Goal: Task Accomplishment & Management: Use online tool/utility

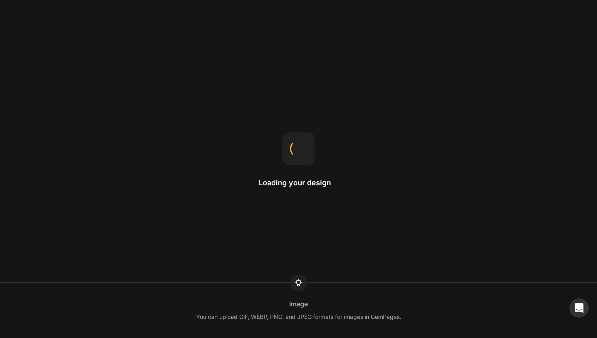
click at [272, 97] on div "Loading your design Image You can upload GIF, WEBP, PNG, and JPEG formats for i…" at bounding box center [298, 169] width 597 height 338
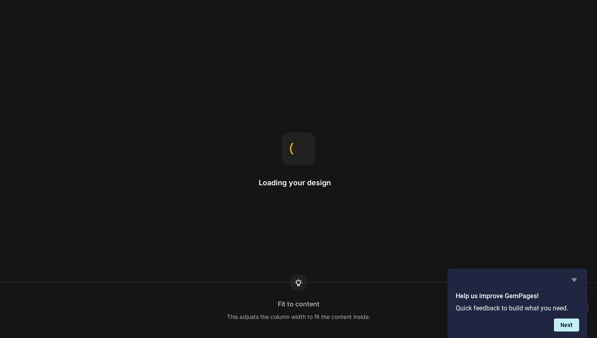
click at [575, 280] on icon "Hide survey" at bounding box center [574, 280] width 5 height 4
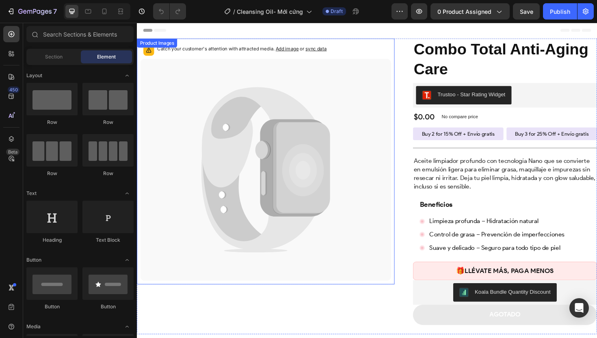
click at [279, 119] on icon at bounding box center [265, 144] width 120 height 106
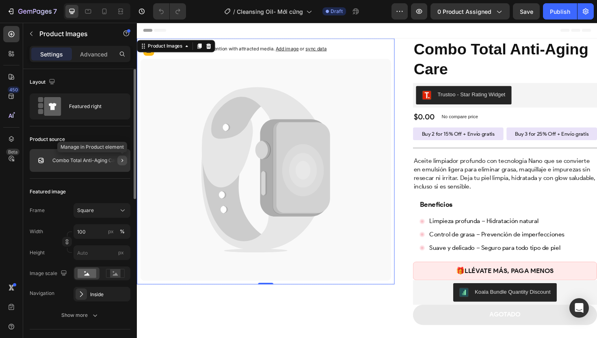
click at [124, 158] on icon "button" at bounding box center [122, 160] width 6 height 6
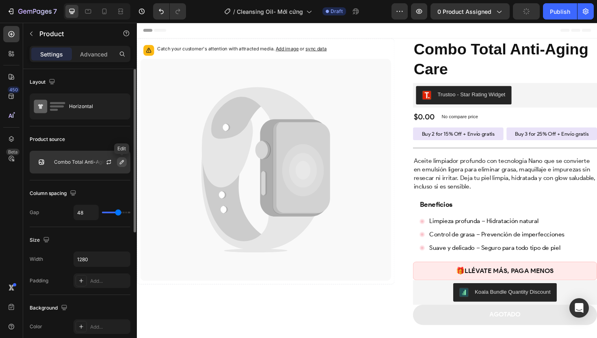
click at [119, 161] on icon "button" at bounding box center [122, 162] width 6 height 6
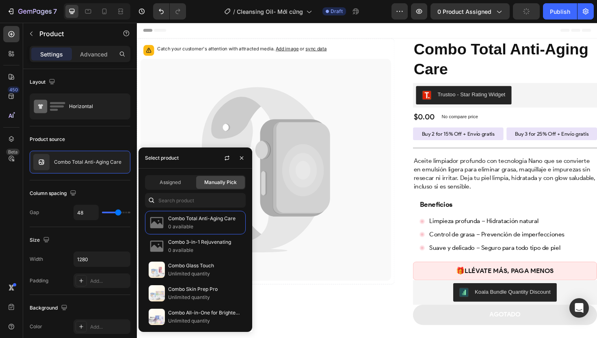
click at [176, 208] on div "Assigned Manually Pick Combo Total Anti-Aging Care 0 available Combo 3-in-1 Rej…" at bounding box center [195, 249] width 114 height 163
click at [177, 203] on input "text" at bounding box center [195, 200] width 101 height 15
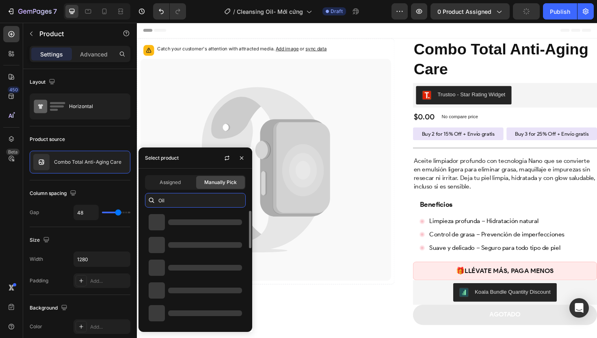
type input "Oil"
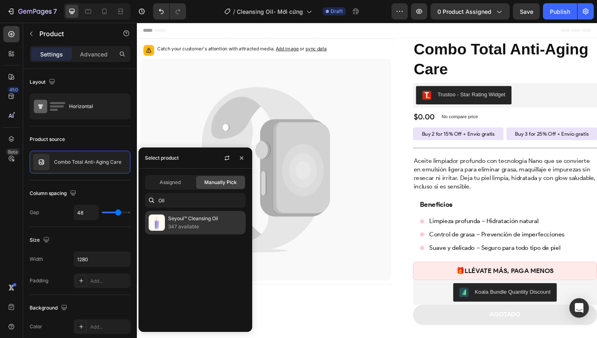
click at [204, 227] on p "347 available" at bounding box center [205, 226] width 74 height 8
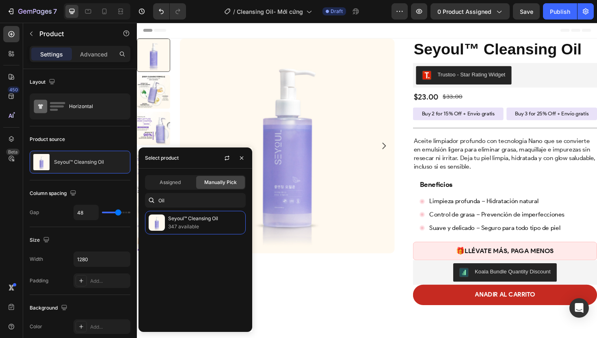
click at [414, 279] on div "Product Images Seyoul™ Cleansing Oil Product Title Trustoo - Star Rating Widget…" at bounding box center [380, 185] width 487 height 292
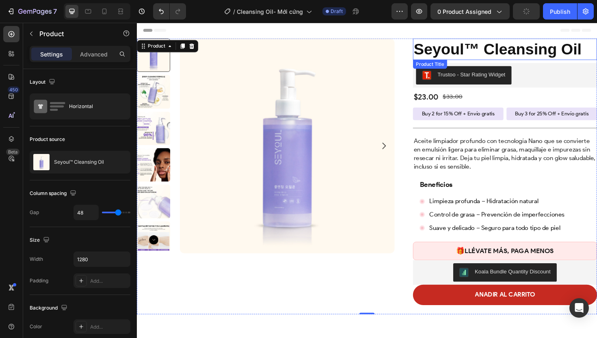
click at [520, 52] on h2 "Seyoul™ Cleansing Oil" at bounding box center [526, 50] width 195 height 23
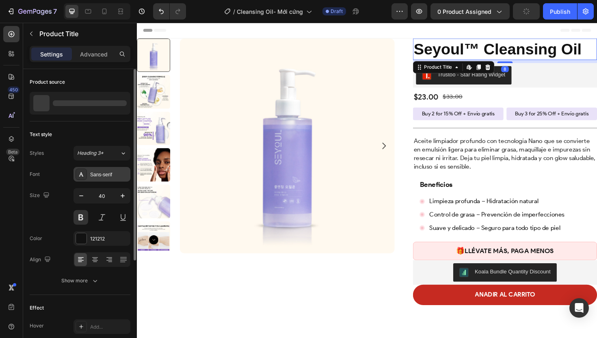
click at [102, 171] on div "Sans-serif" at bounding box center [109, 174] width 38 height 7
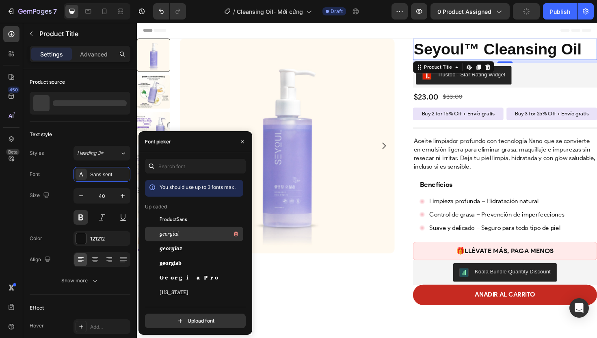
click at [172, 234] on span "georgiai" at bounding box center [169, 233] width 19 height 7
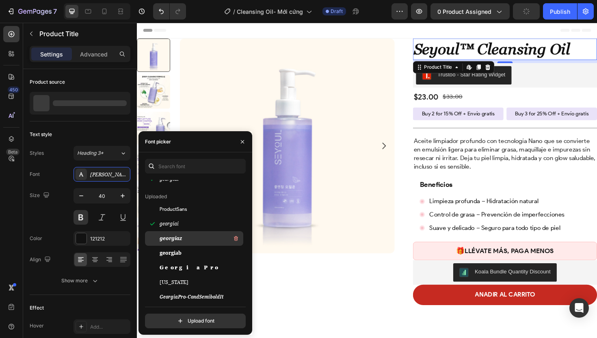
scroll to position [43, 0]
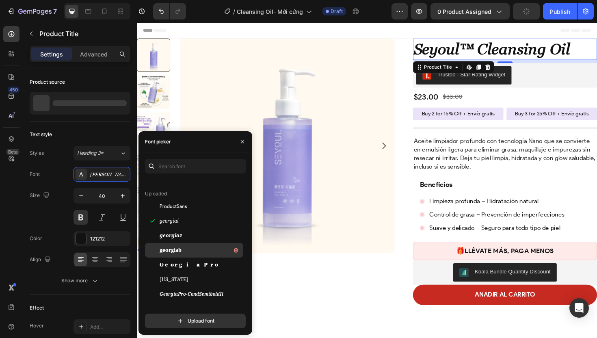
click at [190, 248] on div "georgiab" at bounding box center [201, 250] width 82 height 10
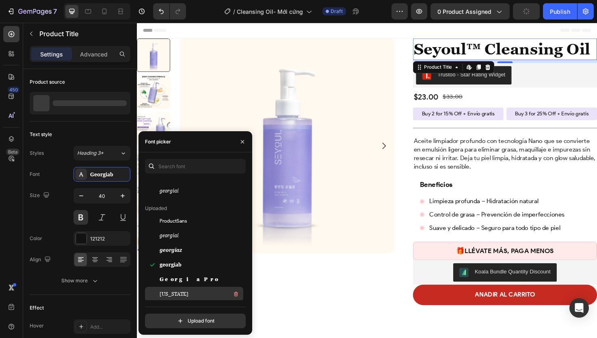
click at [184, 292] on div "[US_STATE]" at bounding box center [201, 294] width 82 height 10
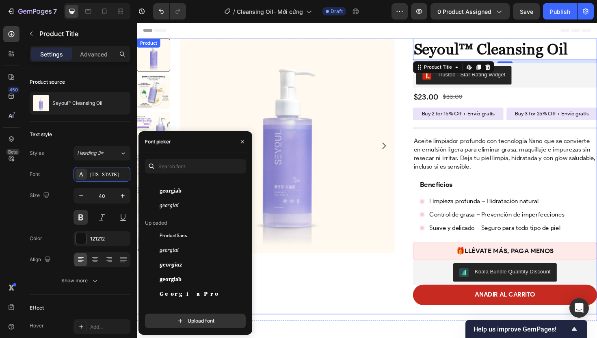
click at [417, 226] on div "Product Images Seyoul™ Cleansing Oil Product Title Edit content in Shopify 8 Tr…" at bounding box center [380, 185] width 487 height 292
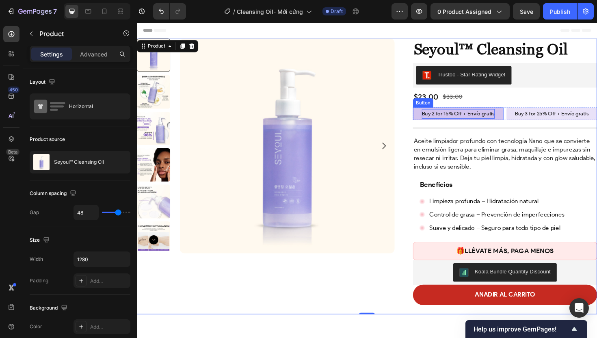
click at [494, 119] on p "Buy 2 for 15% Off + Envío gratis" at bounding box center [476, 119] width 77 height 10
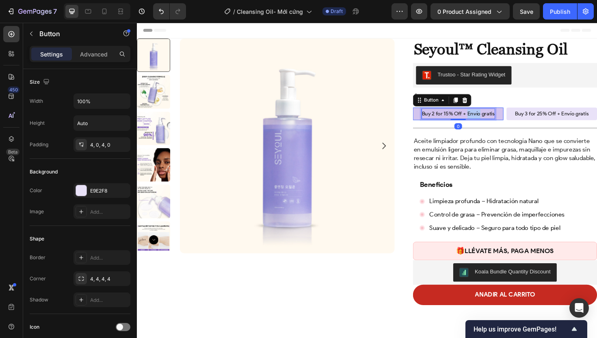
click at [494, 119] on p "Buy 2 for 15% Off + Envío gratis" at bounding box center [476, 119] width 77 height 10
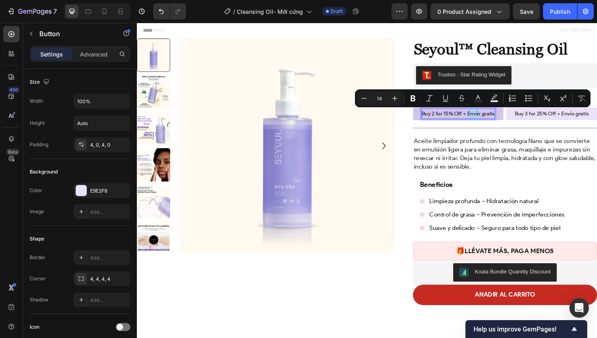
click at [490, 119] on p "Buy 2 for 15% Off + Envío gratis" at bounding box center [476, 119] width 77 height 10
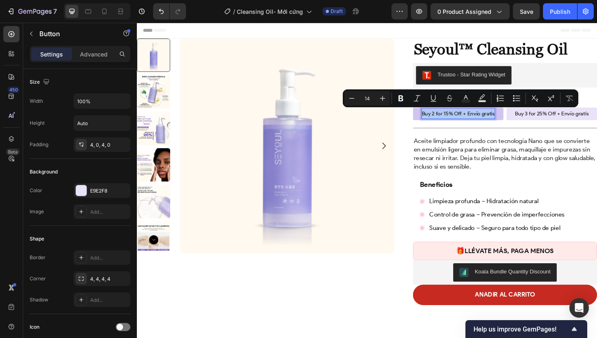
copy p "Buy 2 for 15% Off + Envío gratis"
click at [486, 120] on p "Buy 2 for 15% Off + Envío gratis" at bounding box center [476, 119] width 77 height 10
drag, startPoint x: 484, startPoint y: 119, endPoint x: 514, endPoint y: 121, distance: 30.1
click at [514, 121] on link "Buy 2 for 15% Off + Envío gratis" at bounding box center [477, 118] width 96 height 13
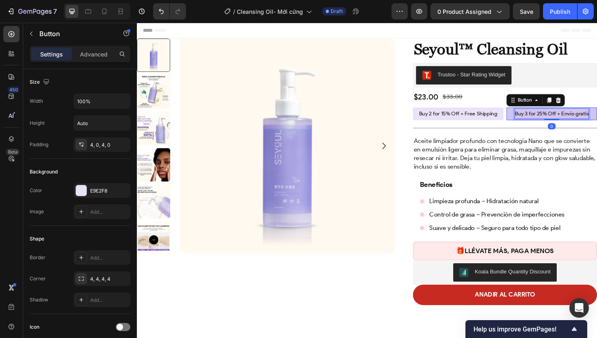
click at [594, 117] on p "Buy 3 for 25% Off + Envío gratis" at bounding box center [576, 119] width 78 height 10
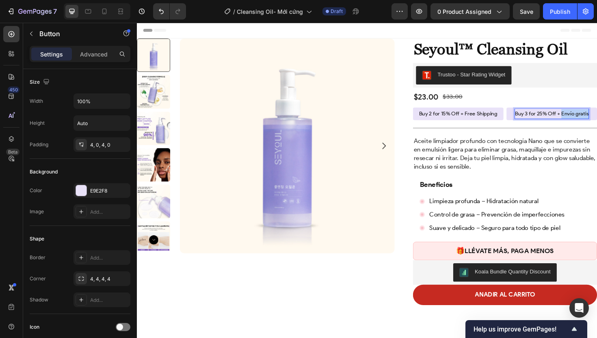
drag, startPoint x: 580, startPoint y: 119, endPoint x: 623, endPoint y: 119, distance: 43.0
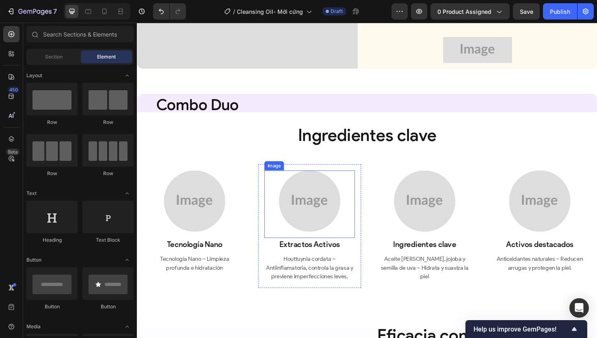
scroll to position [738, 0]
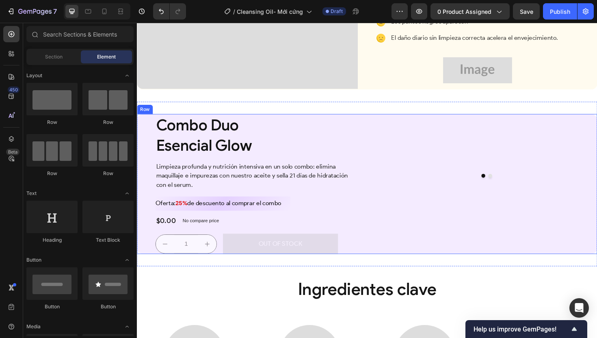
click at [371, 224] on div "Combo Duo Esencial Glow Heading Limpieza profunda y nutrición intensiva en un s…" at bounding box center [380, 193] width 487 height 149
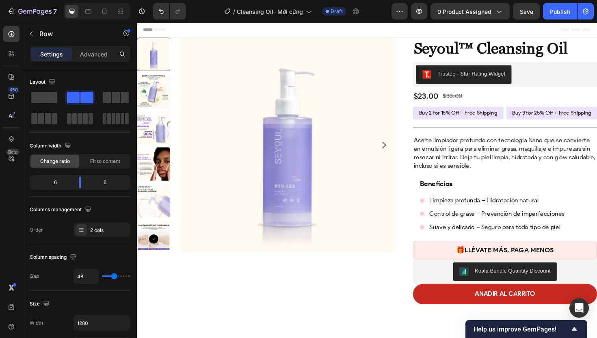
scroll to position [0, 0]
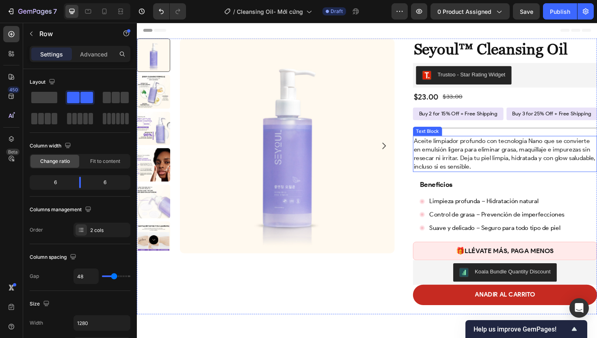
click at [477, 162] on p "Aceite limpiador profundo con tecnología Nano que se convierte en emulsión lige…" at bounding box center [526, 161] width 193 height 37
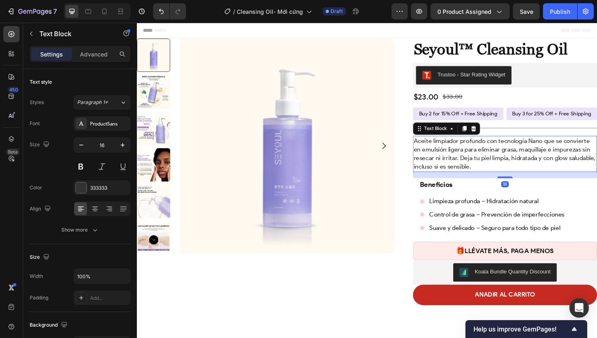
click at [477, 162] on p "Aceite limpiador profundo con tecnología Nano que se convierte en emulsión lige…" at bounding box center [526, 161] width 193 height 37
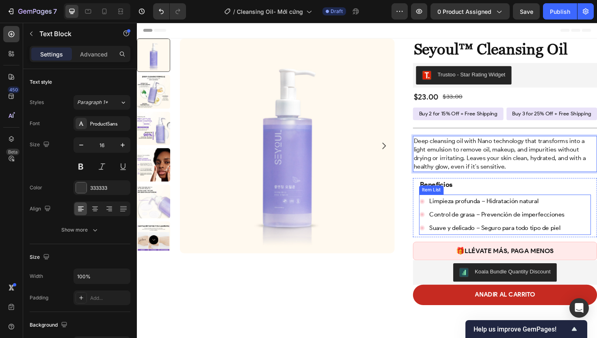
click at [515, 214] on span "Limpieza profunda – Hidratación natural" at bounding box center [503, 211] width 115 height 8
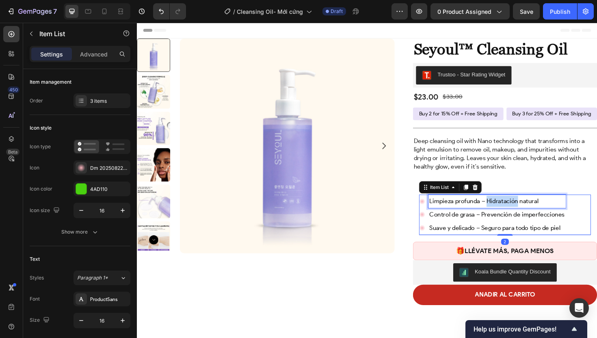
click at [515, 214] on span "Limpieza profunda – Hidratación natural" at bounding box center [503, 211] width 115 height 8
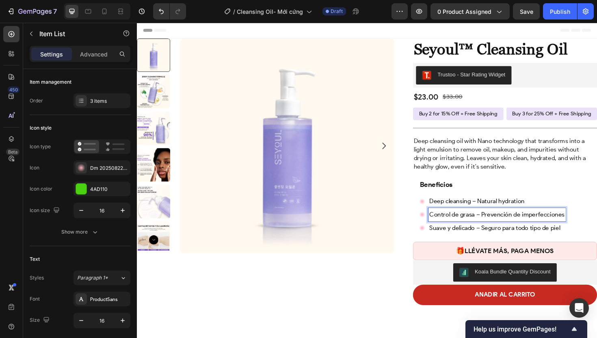
click at [485, 226] on span "Control de grasa – Prevención de imperfecciones" at bounding box center [517, 226] width 143 height 8
click at [482, 240] on span "Suave y delicado – Seguro para todo tipo de piel" at bounding box center [515, 240] width 138 height 8
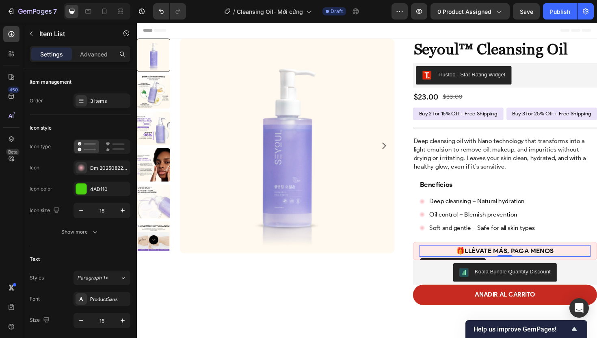
click at [508, 263] on strong "Llévate más, paga menos" at bounding box center [531, 264] width 94 height 8
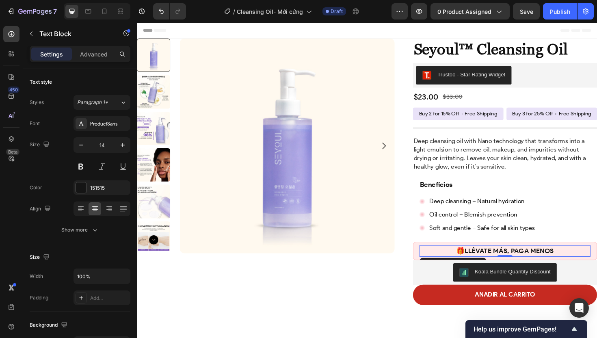
click at [508, 263] on strong "Llévate más, paga menos" at bounding box center [531, 264] width 94 height 8
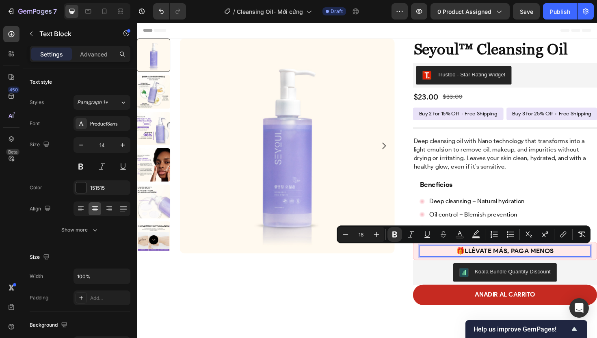
click at [499, 263] on strong "Llévate más, paga menos" at bounding box center [531, 264] width 94 height 8
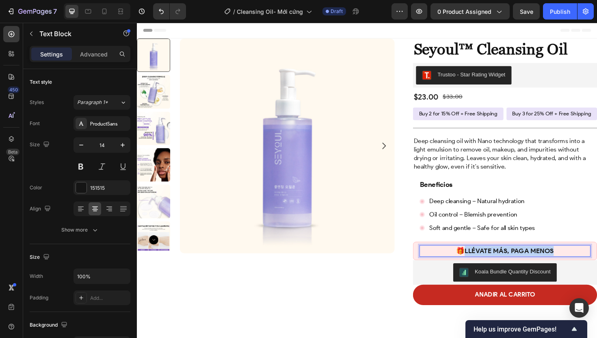
drag, startPoint x: 480, startPoint y: 263, endPoint x: 592, endPoint y: 269, distance: 111.8
click at [592, 269] on p "🎁 Llévate más, paga menos" at bounding box center [526, 264] width 179 height 11
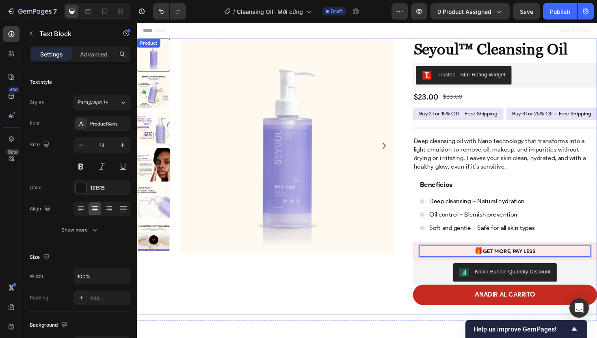
click at [329, 303] on div "Product Images" at bounding box center [273, 185] width 273 height 292
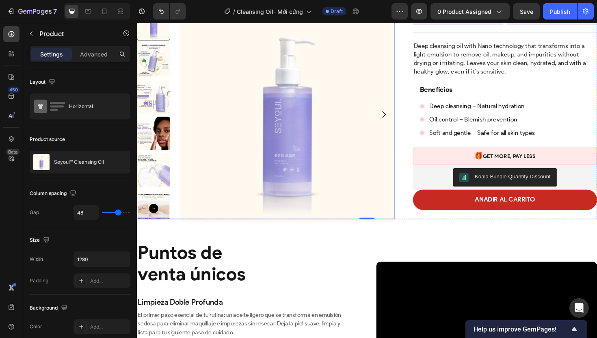
scroll to position [163, 0]
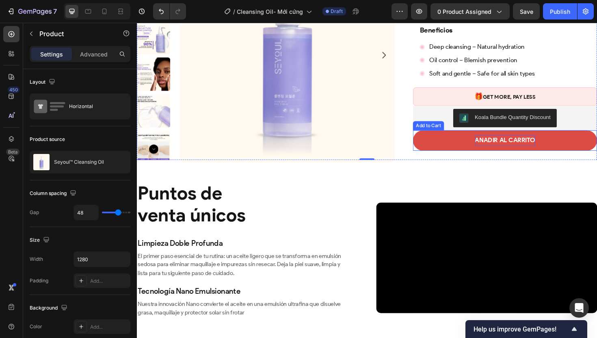
click at [518, 147] on div "ANADIR AL CARRITO" at bounding box center [527, 148] width 64 height 12
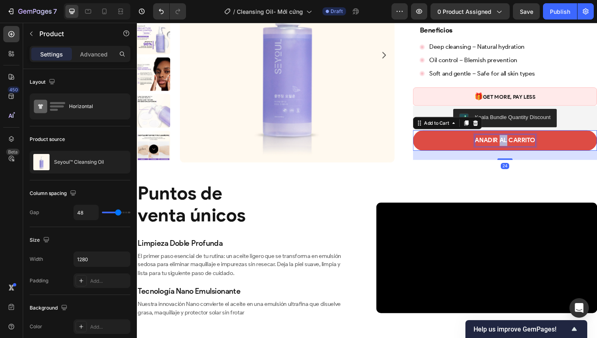
click at [518, 147] on div "ANADIR AL CARRITO" at bounding box center [527, 148] width 64 height 12
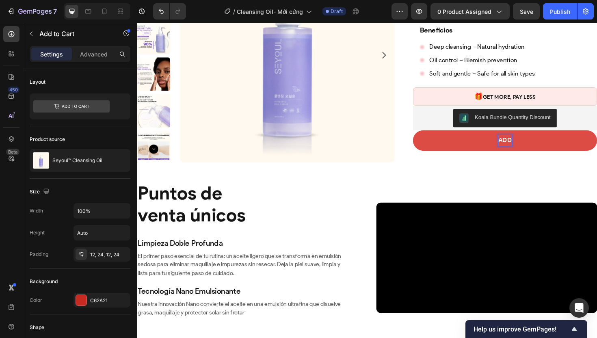
click at [429, 137] on button "ADD" at bounding box center [526, 148] width 195 height 22
click at [429, 137] on button "ADD TO" at bounding box center [526, 148] width 195 height 22
click at [429, 137] on button "ADD TO CART" at bounding box center [526, 148] width 195 height 22
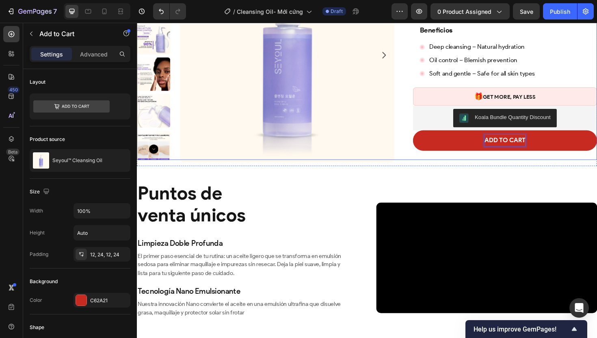
click at [418, 166] on div "Product Images Seyoul™ Cleansing Oil Product Title Trustoo - Star Rating Widget…" at bounding box center [380, 22] width 487 height 292
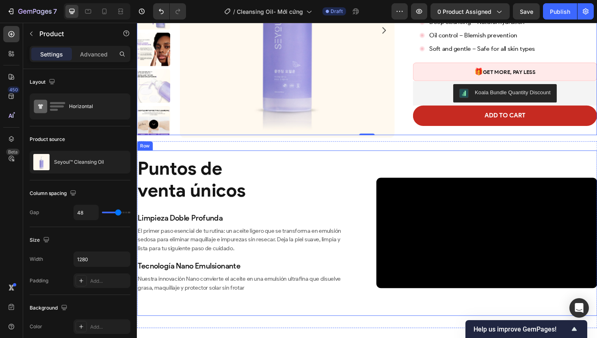
scroll to position [295, 0]
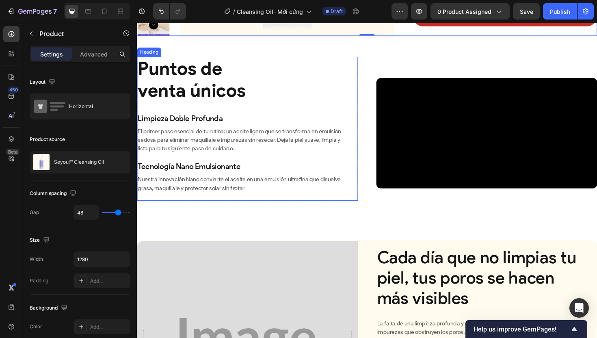
click at [224, 107] on h2 "Puntos de venta únicos" at bounding box center [254, 83] width 234 height 48
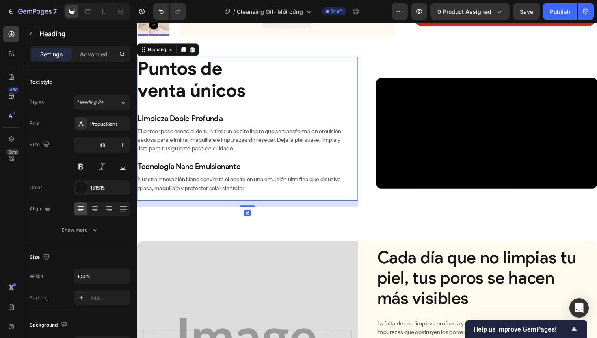
click at [193, 107] on h2 "Puntos de venta únicos" at bounding box center [254, 83] width 234 height 48
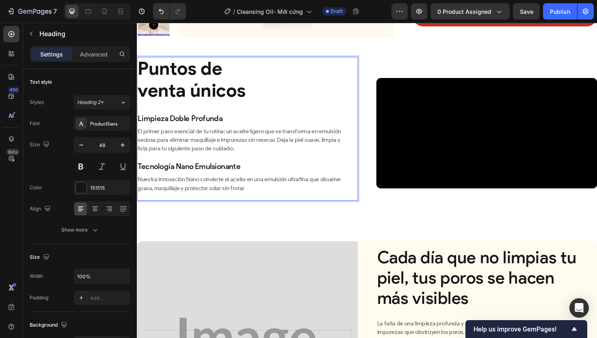
click at [222, 106] on p "Puntos de venta únicos" at bounding box center [254, 83] width 232 height 47
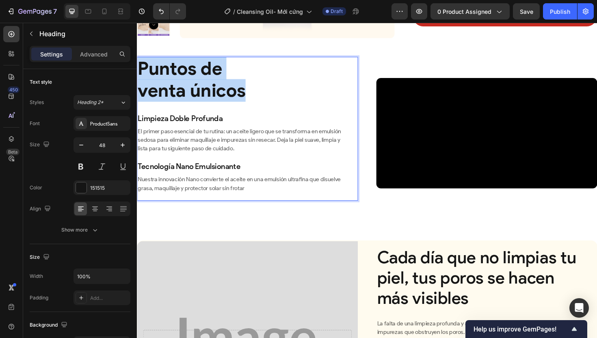
drag, startPoint x: 250, startPoint y: 125, endPoint x: 136, endPoint y: 104, distance: 115.9
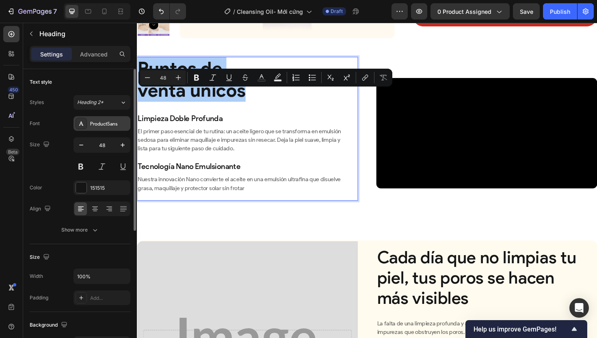
click at [110, 125] on div "ProductSans" at bounding box center [109, 123] width 38 height 7
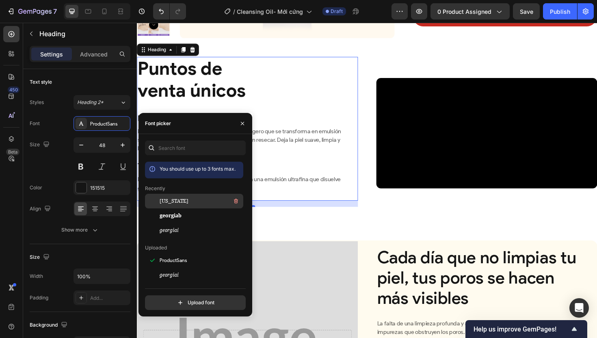
click at [192, 201] on div "[US_STATE]" at bounding box center [201, 201] width 82 height 10
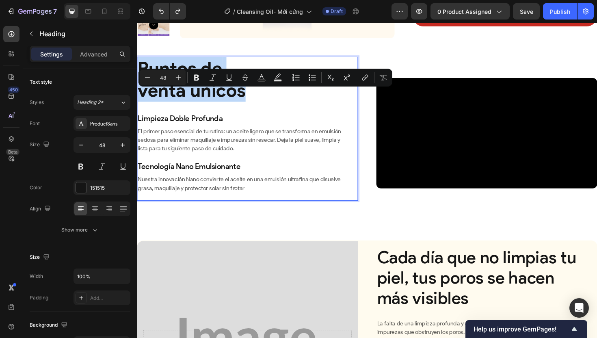
drag, startPoint x: 256, startPoint y: 131, endPoint x: 142, endPoint y: 101, distance: 117.0
click at [142, 101] on p "Puntos de venta únicos" at bounding box center [254, 83] width 232 height 47
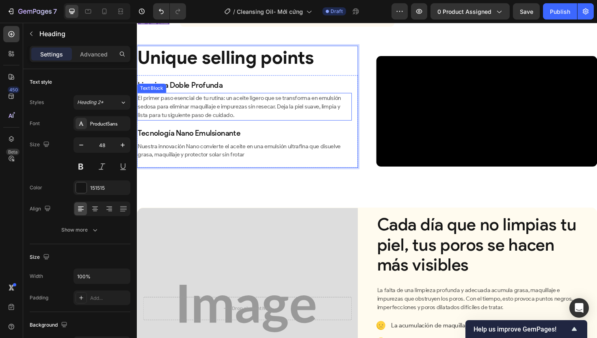
click at [230, 125] on p "El primer paso esencial de tu rutina: un aceite ligero que se transforma en emu…" at bounding box center [251, 112] width 226 height 28
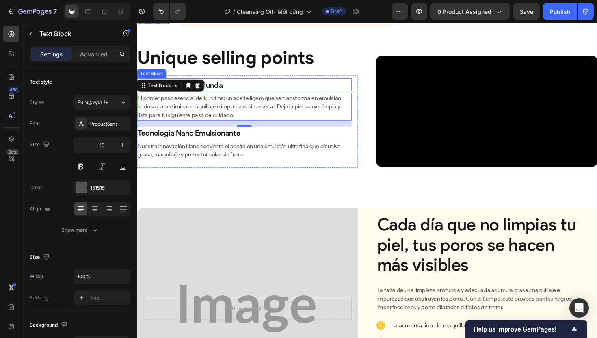
click at [228, 95] on p "Limpieza Doble Profunda" at bounding box center [251, 88] width 226 height 12
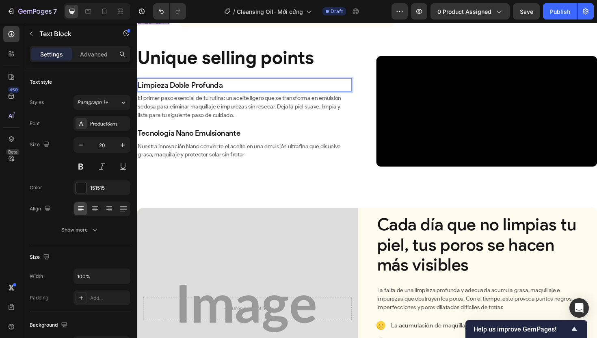
click at [228, 95] on p "Limpieza Doble Profunda" at bounding box center [251, 88] width 226 height 12
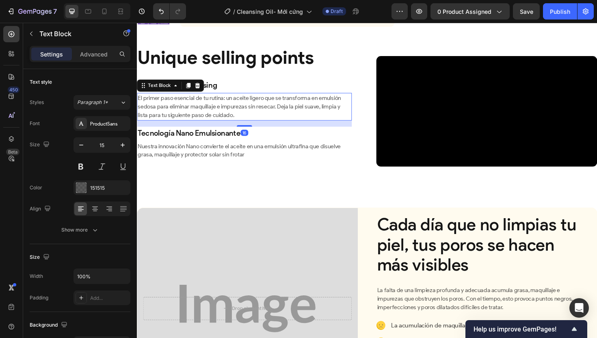
click at [217, 125] on p "El primer paso esencial de tu rutina: un aceite ligero que se transforma en emu…" at bounding box center [251, 112] width 226 height 28
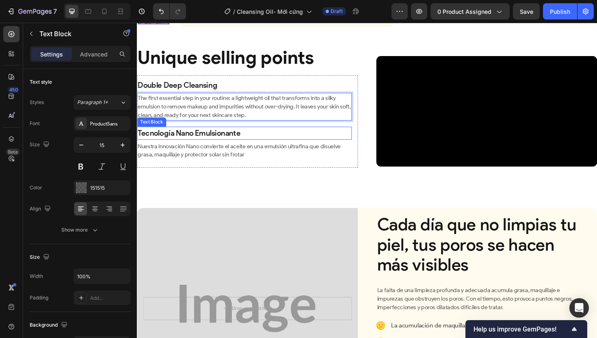
click at [220, 146] on p "Tecnología Nano Emulsionante" at bounding box center [251, 140] width 226 height 12
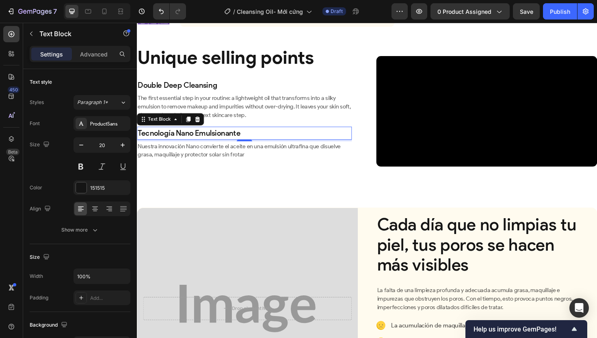
click at [220, 146] on p "Tecnología Nano Emulsionante" at bounding box center [251, 140] width 226 height 12
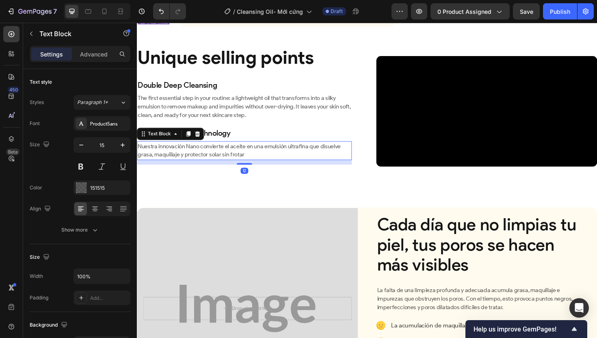
click at [200, 167] on p "Nuestra innovación Nano convierte el aceite en una emulsión ultrafina que disue…" at bounding box center [251, 158] width 226 height 18
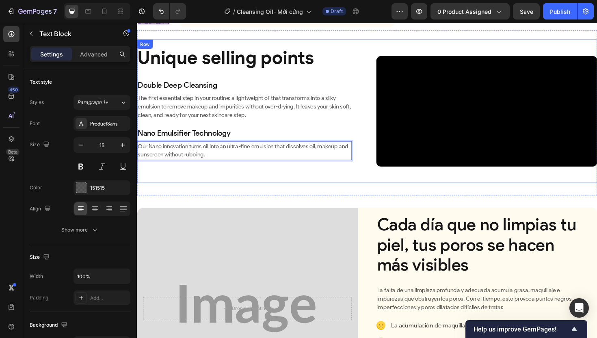
click at [378, 192] on div "⁠⁠⁠⁠⁠⁠⁠ Unique selling points Heading Double Deep Cleansing Text Block The firs…" at bounding box center [380, 117] width 487 height 152
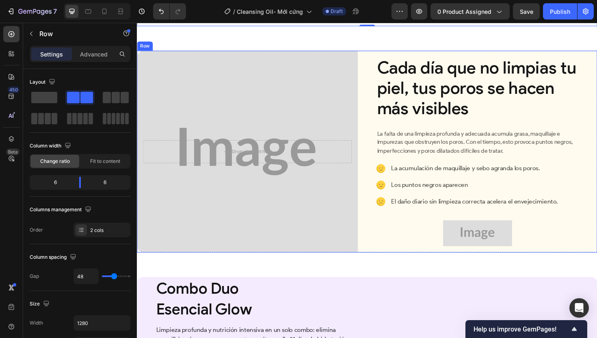
scroll to position [514, 0]
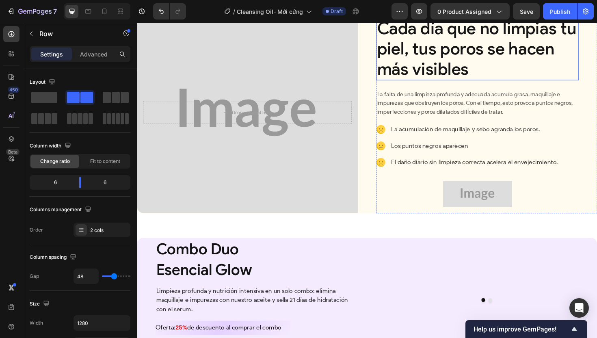
click at [456, 83] on h2 "Cada día que no limpias tu piel, tus poros se hacen más visibles" at bounding box center [497, 50] width 214 height 66
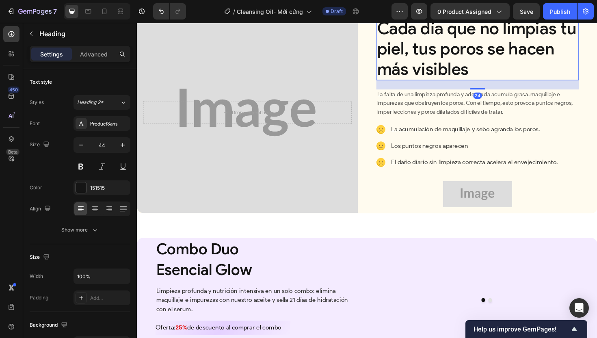
click at [456, 83] on h2 "Cada día que no limpias tu piel, tus poros se hacen más visibles" at bounding box center [497, 50] width 214 height 66
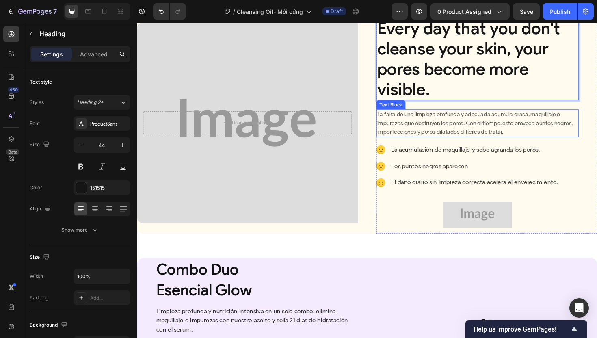
click at [466, 143] on p "La falta de una limpieza profunda y adecuada acumula grasa, maquillaje e impure…" at bounding box center [497, 129] width 213 height 28
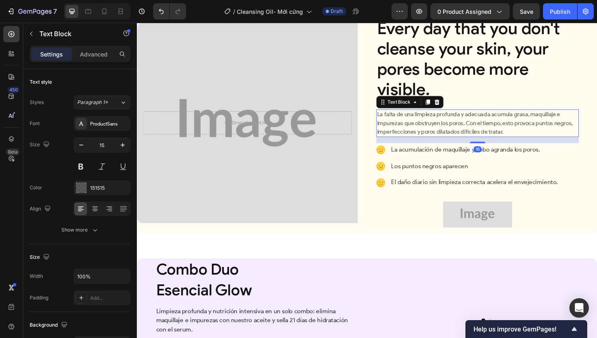
click at [466, 143] on p "La falta de una limpieza profunda y adecuada acumula grasa, maquillaje e impure…" at bounding box center [497, 129] width 213 height 28
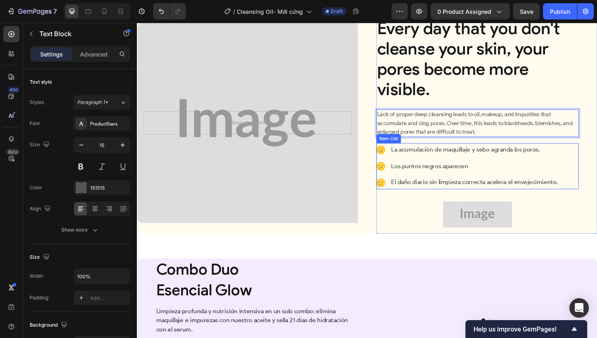
click at [449, 163] on p "La acumulación de maquillaje y sebo agranda los poros." at bounding box center [494, 157] width 177 height 12
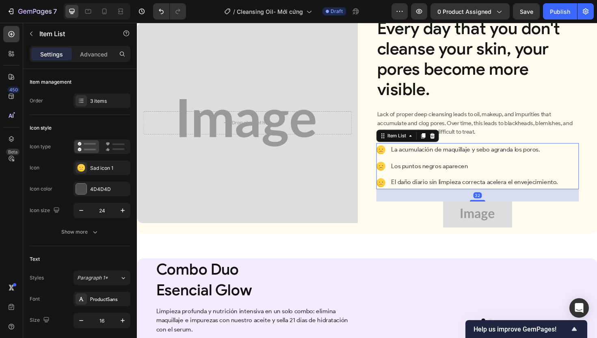
click at [449, 163] on p "La acumulación de maquillaje y sebo agranda los poros." at bounding box center [494, 157] width 177 height 12
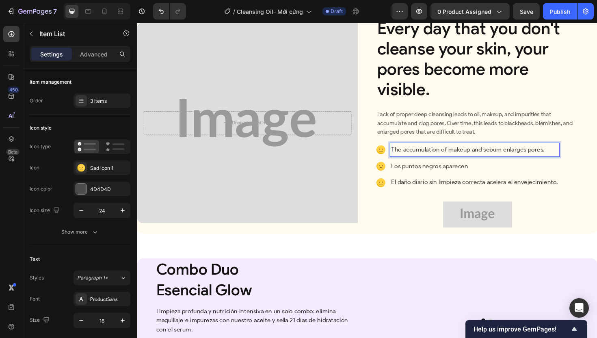
click at [427, 181] on p "Los puntos negros aparecen" at bounding box center [494, 175] width 177 height 12
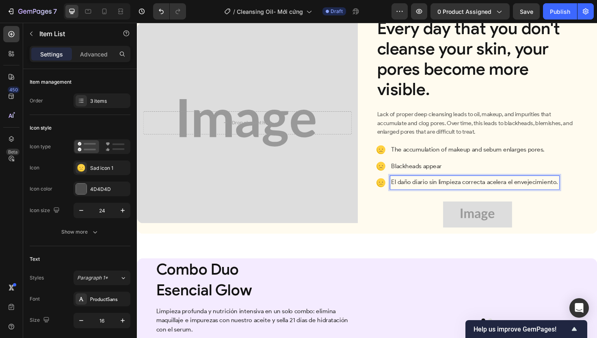
click at [415, 198] on p "El daño diario sin limpieza correcta acelera el envejecimiento." at bounding box center [494, 192] width 177 height 12
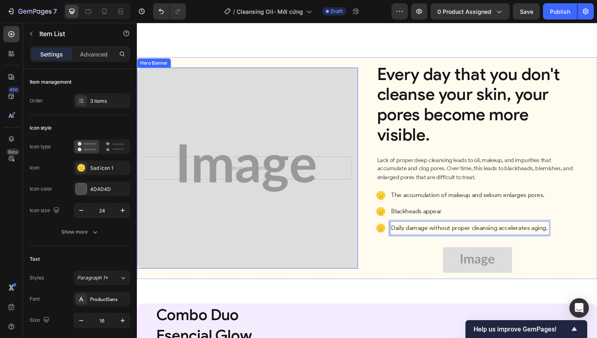
scroll to position [676, 0]
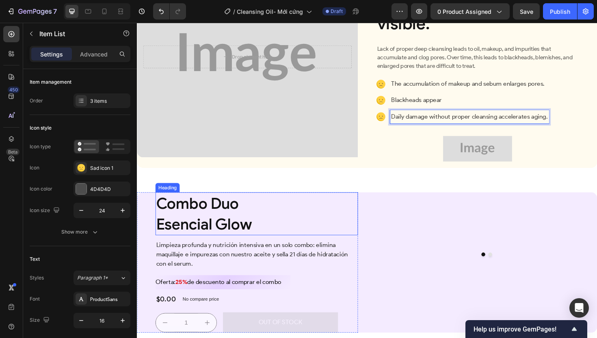
click at [191, 224] on span "Combo Duo" at bounding box center [200, 213] width 87 height 19
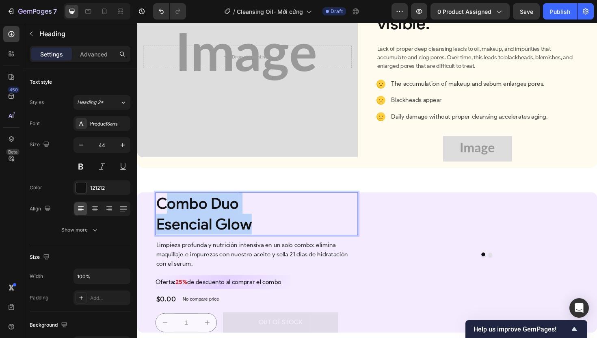
drag, startPoint x: 235, startPoint y: 242, endPoint x: 164, endPoint y: 219, distance: 73.7
click at [164, 219] on p "Combo Duo Esencial Glow" at bounding box center [263, 225] width 213 height 44
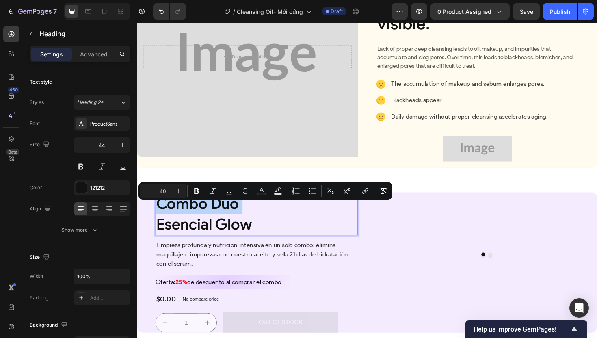
scroll to position [687, 0]
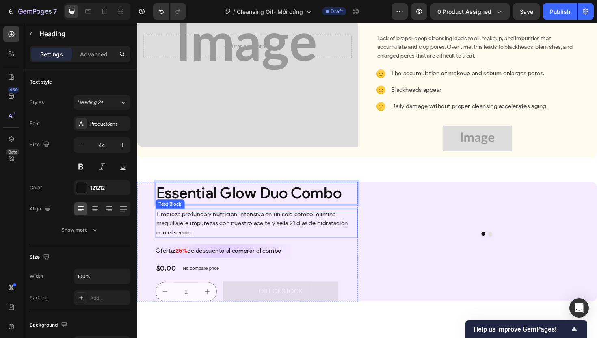
click at [284, 250] on p "Limpieza profunda y nutrición intensiva en un solo combo: elimina maquillaje e …" at bounding box center [263, 234] width 213 height 29
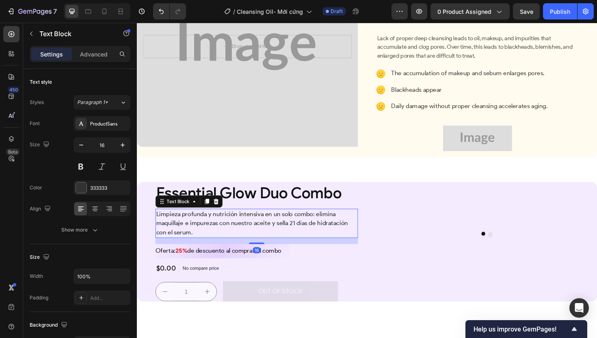
click at [284, 250] on p "Limpieza profunda y nutrición intensiva en un solo combo: elimina maquillaje e …" at bounding box center [263, 234] width 213 height 29
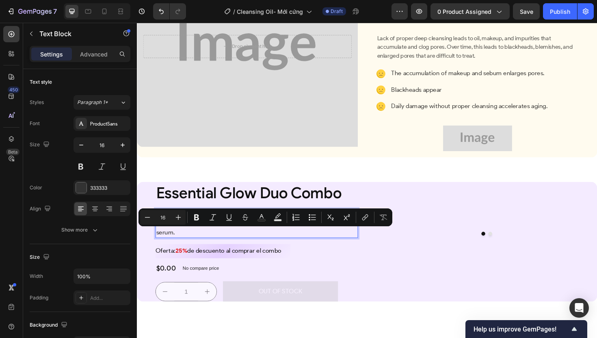
scroll to position [692, 0]
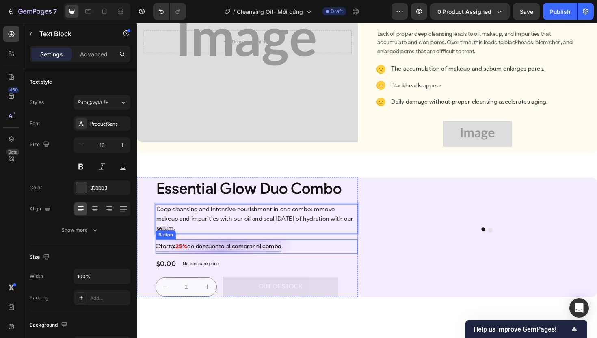
click at [238, 265] on p "Oferta: 25% de descuento al comprar el combo" at bounding box center [222, 260] width 133 height 12
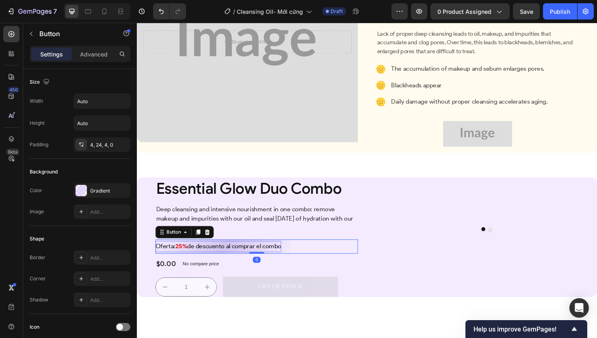
click at [238, 265] on p "Oferta: 25% de descuento al comprar el combo" at bounding box center [222, 260] width 133 height 12
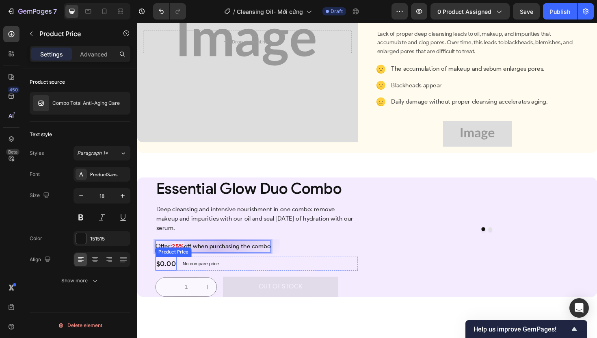
click at [174, 285] on div "$0.00" at bounding box center [167, 277] width 22 height 15
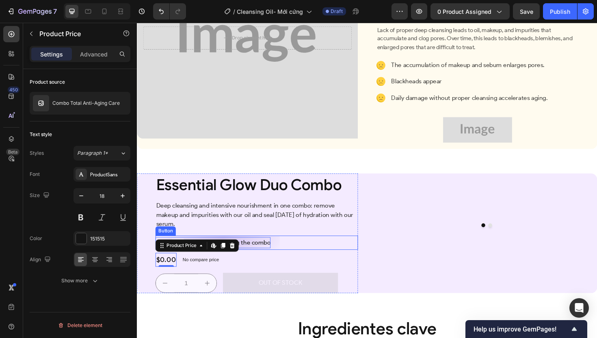
scroll to position [725, 0]
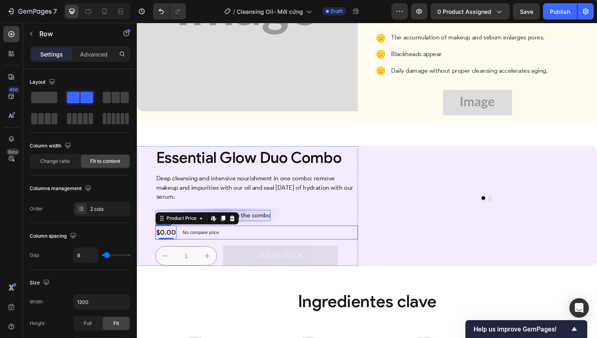
click at [262, 252] on div "$0.00 Product Price Edit content in Shopify 0 Product Price Edit content in Sho…" at bounding box center [263, 244] width 214 height 15
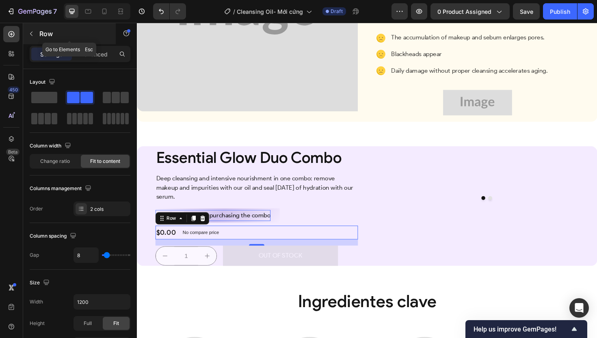
click at [30, 34] on icon "button" at bounding box center [31, 34] width 2 height 4
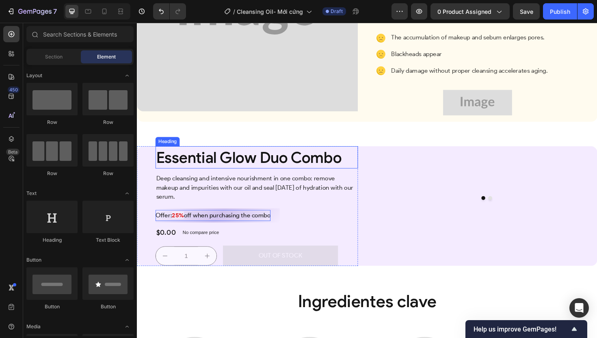
click at [260, 175] on span "Essential Glow Duo Combo" at bounding box center [255, 164] width 196 height 19
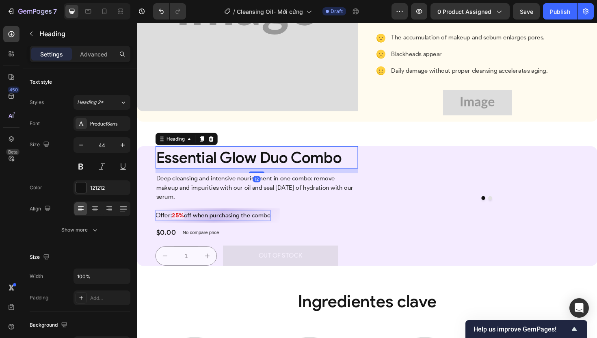
click at [145, 190] on div "⁠⁠⁠⁠⁠⁠⁠ Essential Glow Duo Combo Heading 12 Deep cleansing and intensive nouris…" at bounding box center [254, 216] width 234 height 127
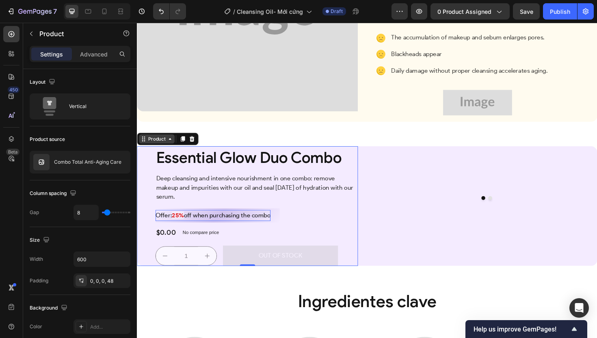
click at [151, 149] on div "Product" at bounding box center [158, 145] width 22 height 7
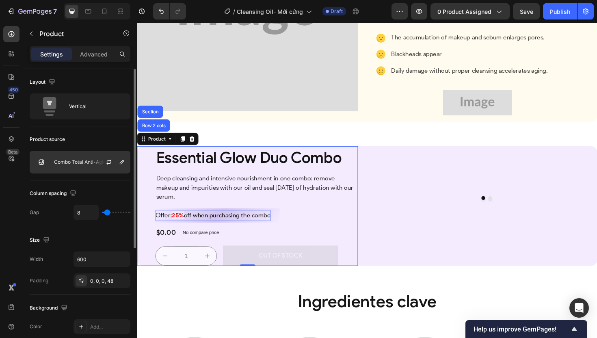
click at [89, 160] on p "Combo Total Anti-Aging Care" at bounding box center [87, 162] width 67 height 6
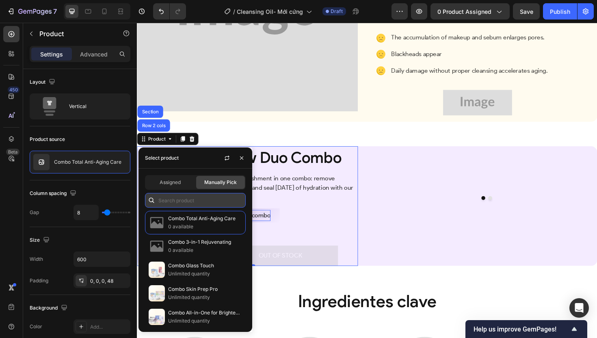
click at [170, 198] on input "text" at bounding box center [195, 200] width 101 height 15
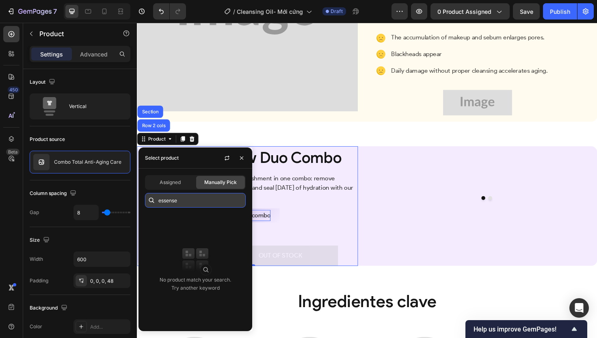
type input "essense"
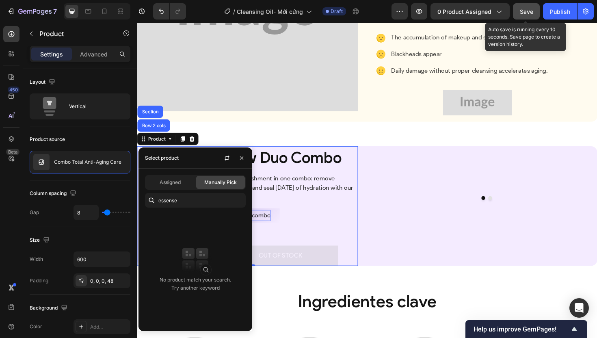
click at [520, 9] on span "Save" at bounding box center [526, 11] width 13 height 7
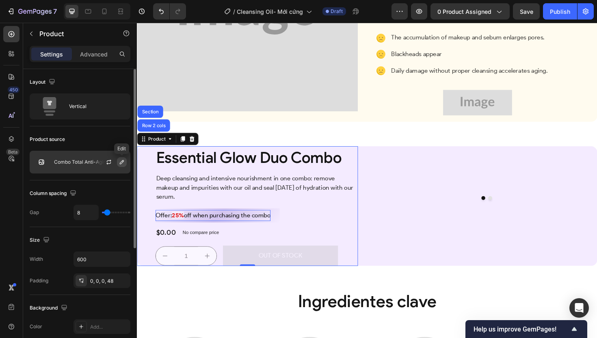
click at [122, 163] on icon "button" at bounding box center [122, 162] width 4 height 4
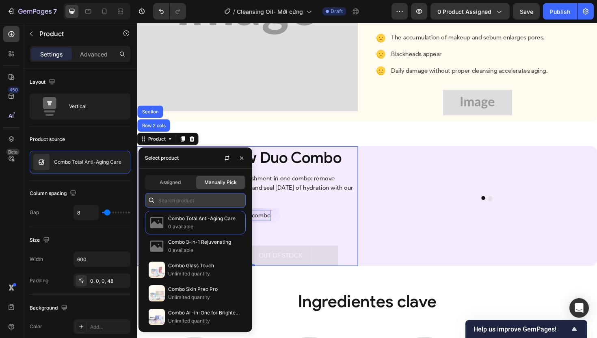
click at [198, 198] on input "text" at bounding box center [195, 200] width 101 height 15
click at [315, 175] on span "Essential Glow Duo Combo" at bounding box center [255, 164] width 196 height 19
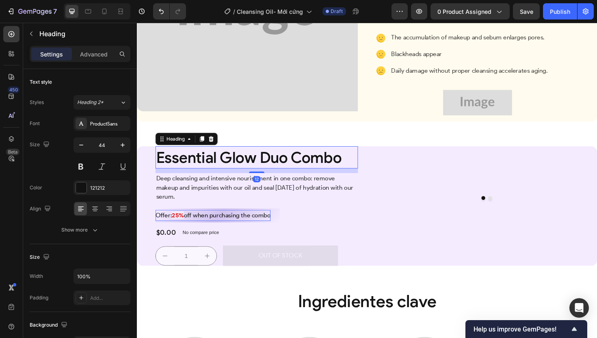
click at [316, 175] on span "Essential Glow Duo Combo" at bounding box center [255, 164] width 196 height 19
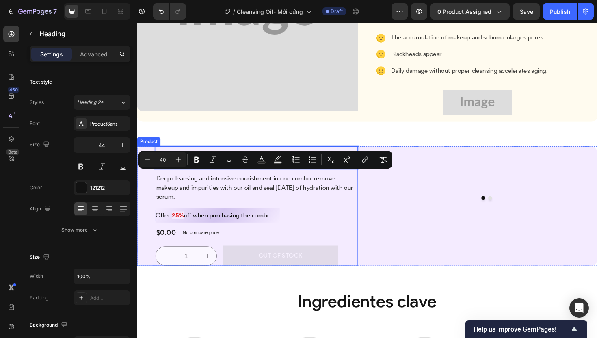
click at [151, 197] on div "Essential Glow Duo Combo Heading 12 Deep cleansing and intensive nourishment in…" at bounding box center [254, 216] width 234 height 127
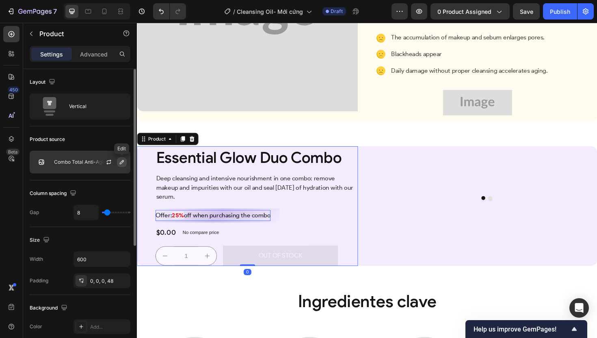
click at [124, 162] on icon "button" at bounding box center [122, 162] width 6 height 6
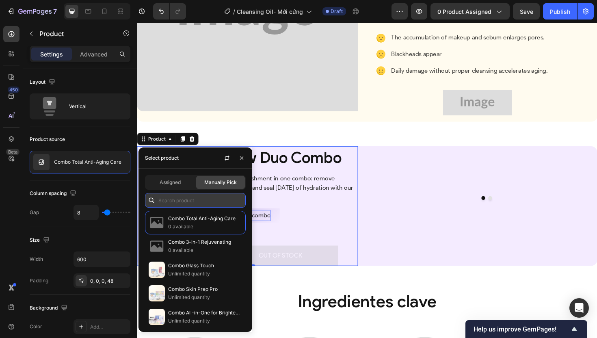
click at [202, 200] on input "text" at bounding box center [195, 200] width 101 height 15
paste input "Essential Glow Duo Combo"
type input "Essential Glow Duo Combo"
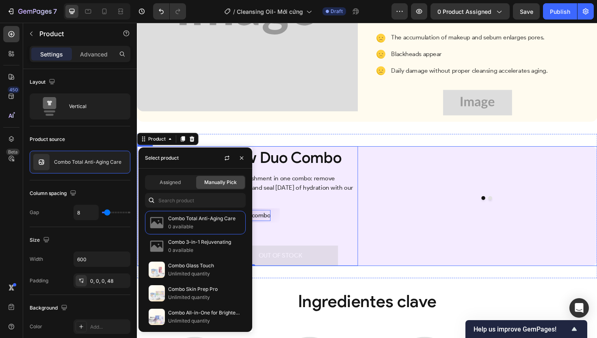
click at [336, 166] on div "⁠⁠⁠⁠⁠⁠⁠ Essential Glow Duo Combo Heading Deep cleansing and intensive nourishme…" at bounding box center [254, 216] width 234 height 127
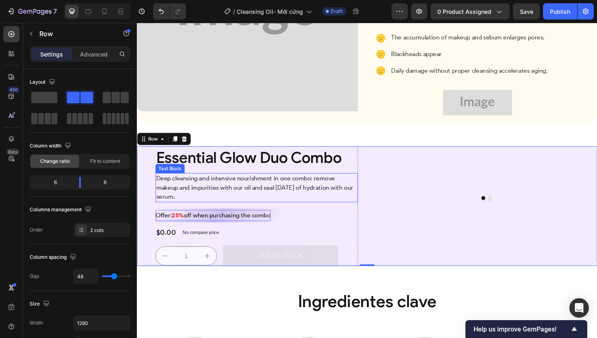
scroll to position [809, 0]
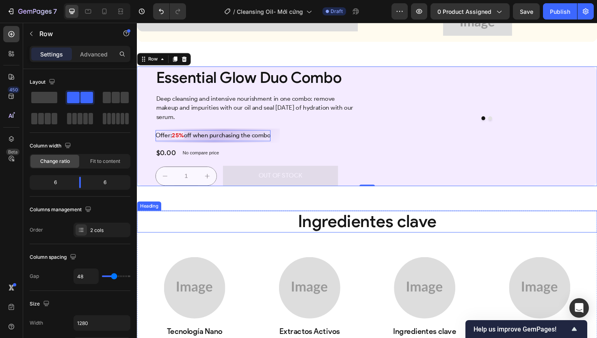
click at [357, 245] on h2 "Ingredientes clave" at bounding box center [380, 233] width 487 height 23
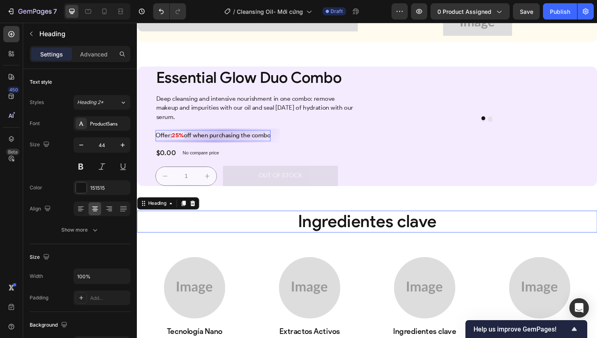
click at [357, 245] on h2 "Ingredientes clave" at bounding box center [380, 233] width 487 height 23
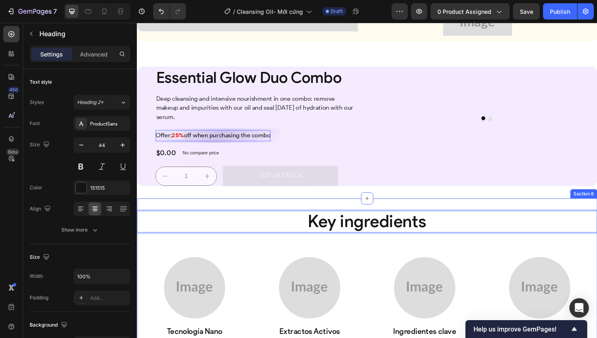
click at [248, 256] on div "Key ingredients Heading 32 Image Tecnología Nano Text Block Tecnología Nano – L…" at bounding box center [380, 311] width 487 height 205
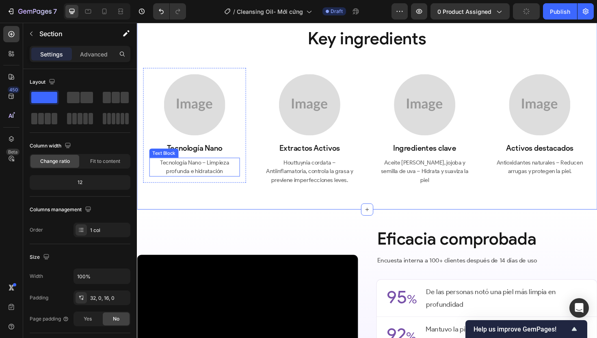
scroll to position [1003, 0]
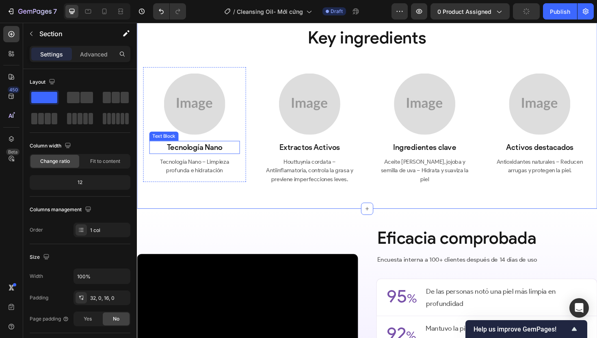
click at [209, 161] on p "Tecnología Nano" at bounding box center [198, 155] width 94 height 12
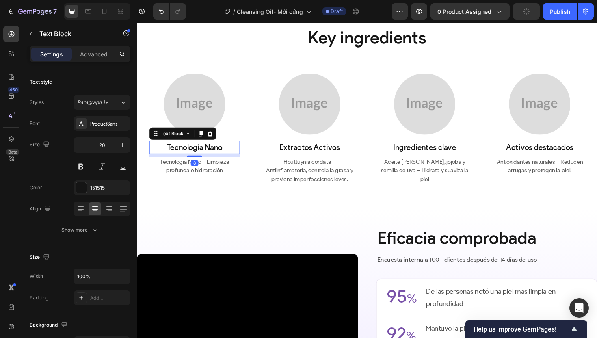
click at [209, 161] on p "Tecnología Nano" at bounding box center [198, 155] width 94 height 12
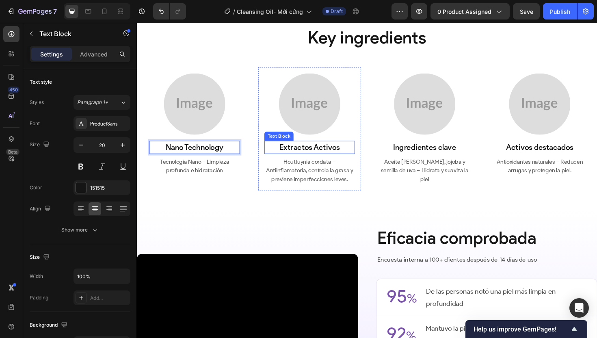
click at [333, 161] on p "Extractos Activos" at bounding box center [319, 155] width 94 height 12
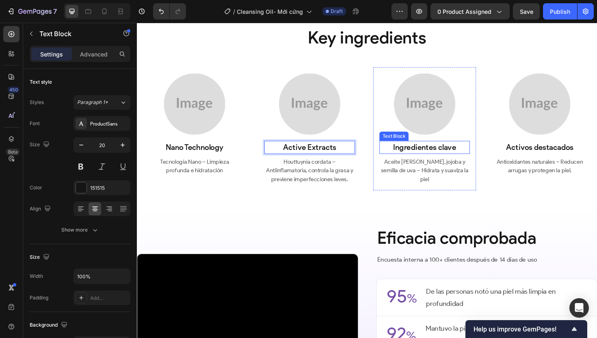
click at [407, 161] on p "Ingredientes clave" at bounding box center [441, 155] width 94 height 12
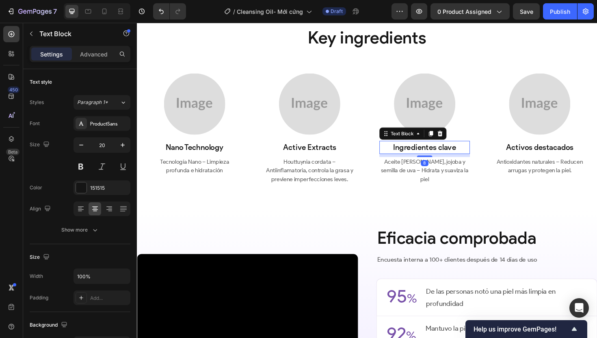
click at [407, 161] on p "Ingredientes clave" at bounding box center [441, 155] width 94 height 12
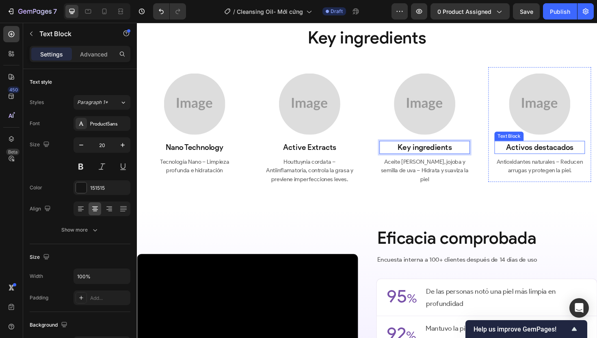
click at [568, 161] on p "Activos destacados" at bounding box center [563, 155] width 94 height 12
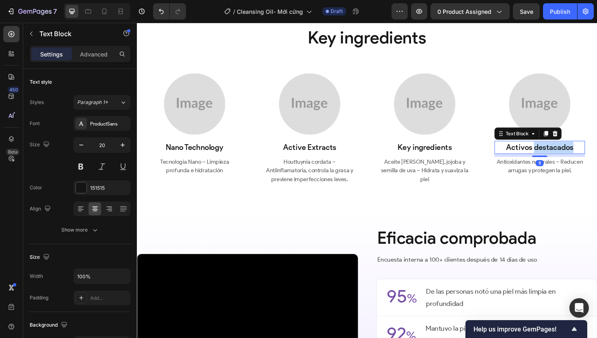
click at [568, 161] on p "Activos destacados" at bounding box center [563, 155] width 94 height 12
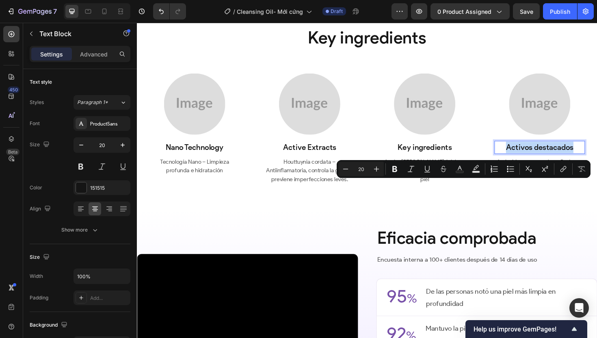
copy p "Activos destacados"
